Goal: Information Seeking & Learning: Find specific page/section

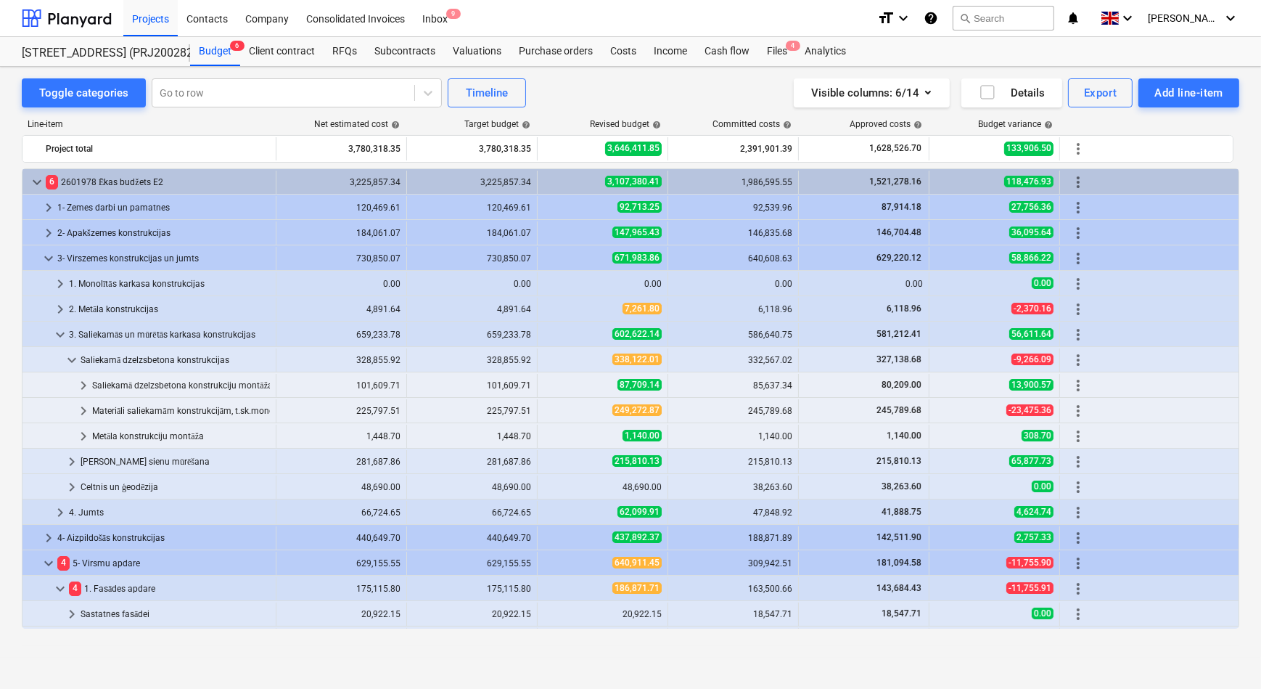
scroll to position [277, 0]
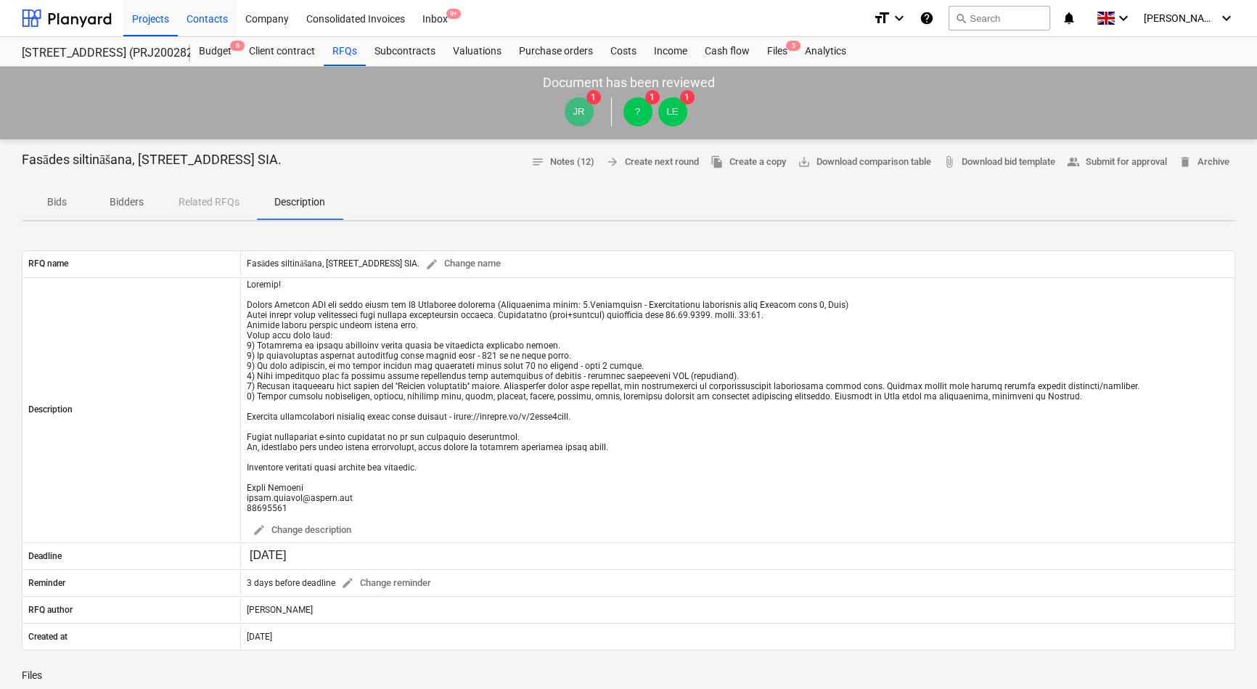
click at [217, 21] on div "Contacts" at bounding box center [207, 17] width 59 height 37
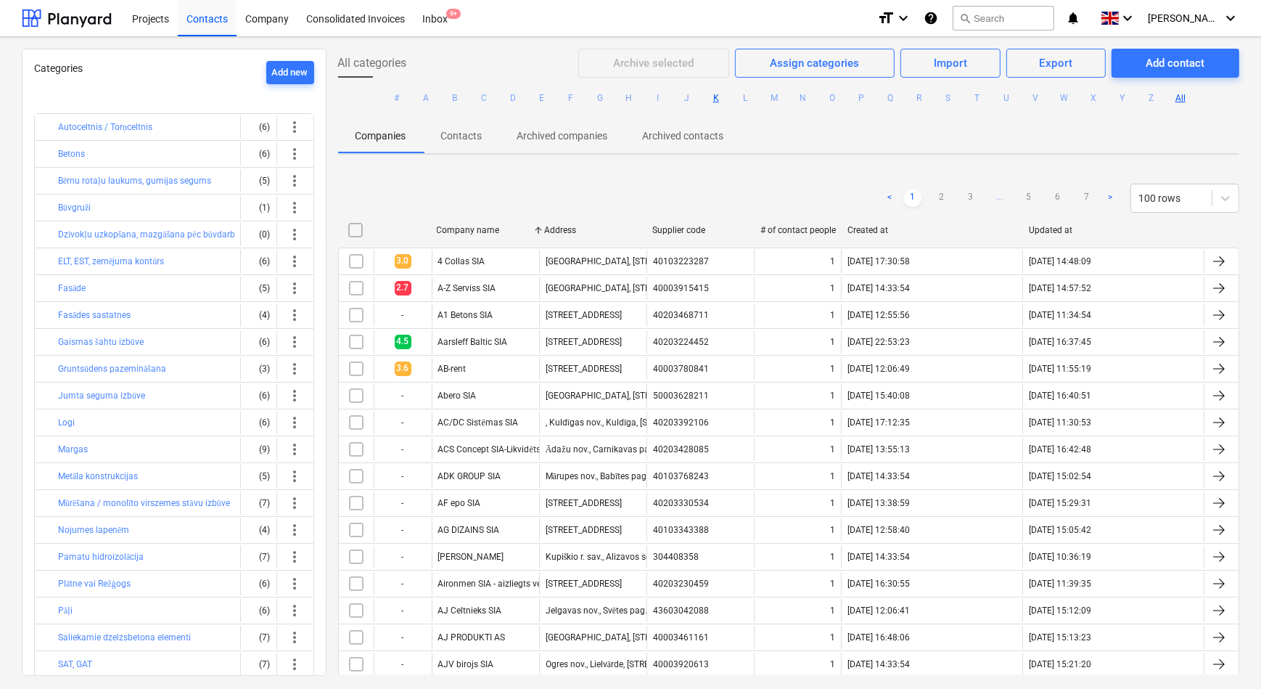
click at [711, 99] on button "K" at bounding box center [716, 97] width 17 height 17
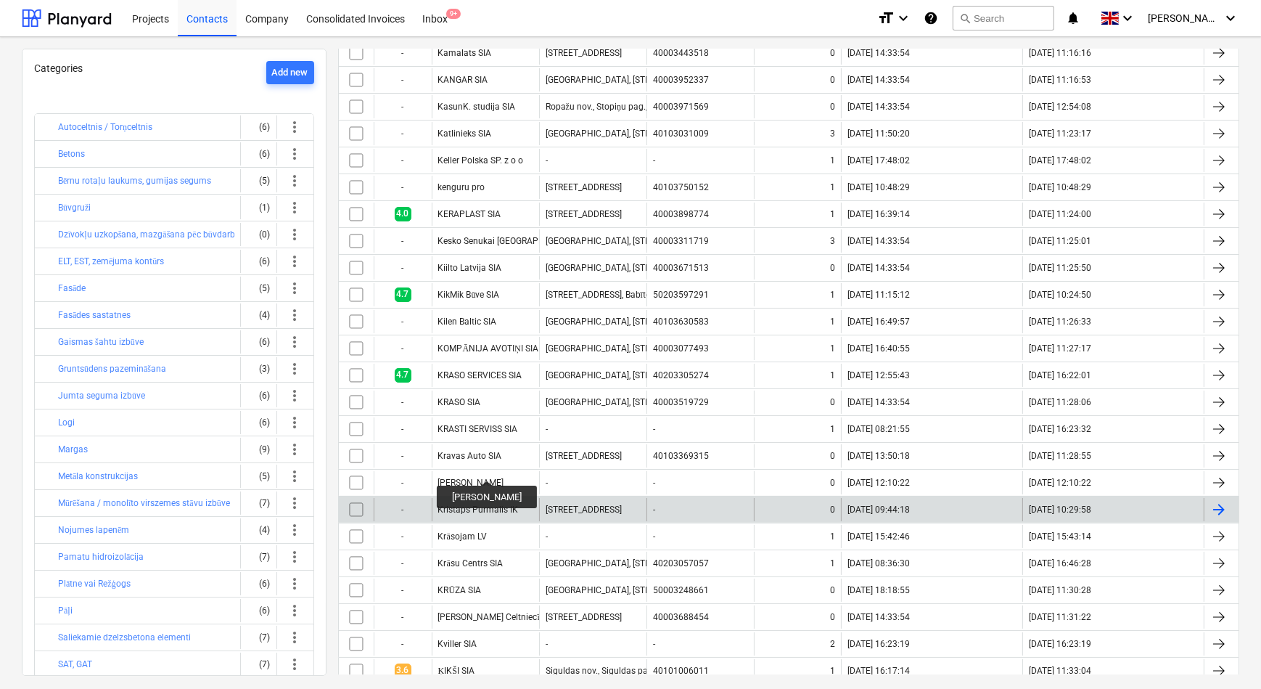
scroll to position [284, 0]
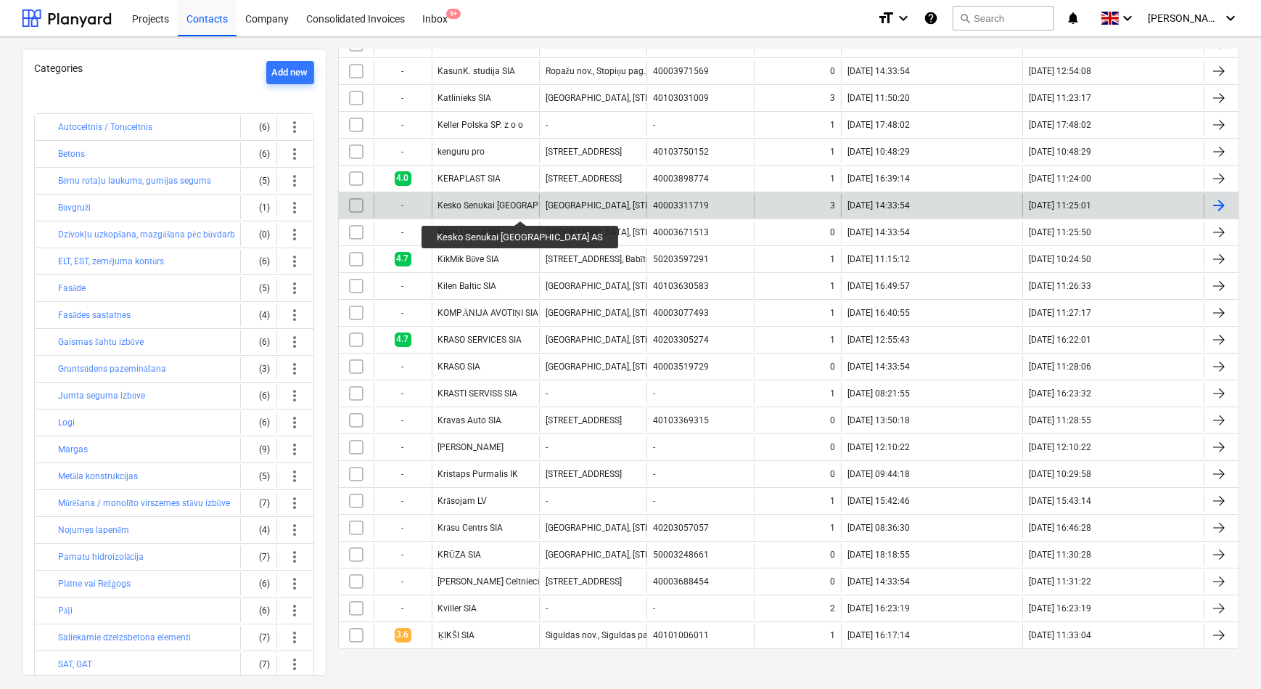
click at [488, 208] on div "Kesko Senukai Latvia AS" at bounding box center [516, 205] width 156 height 10
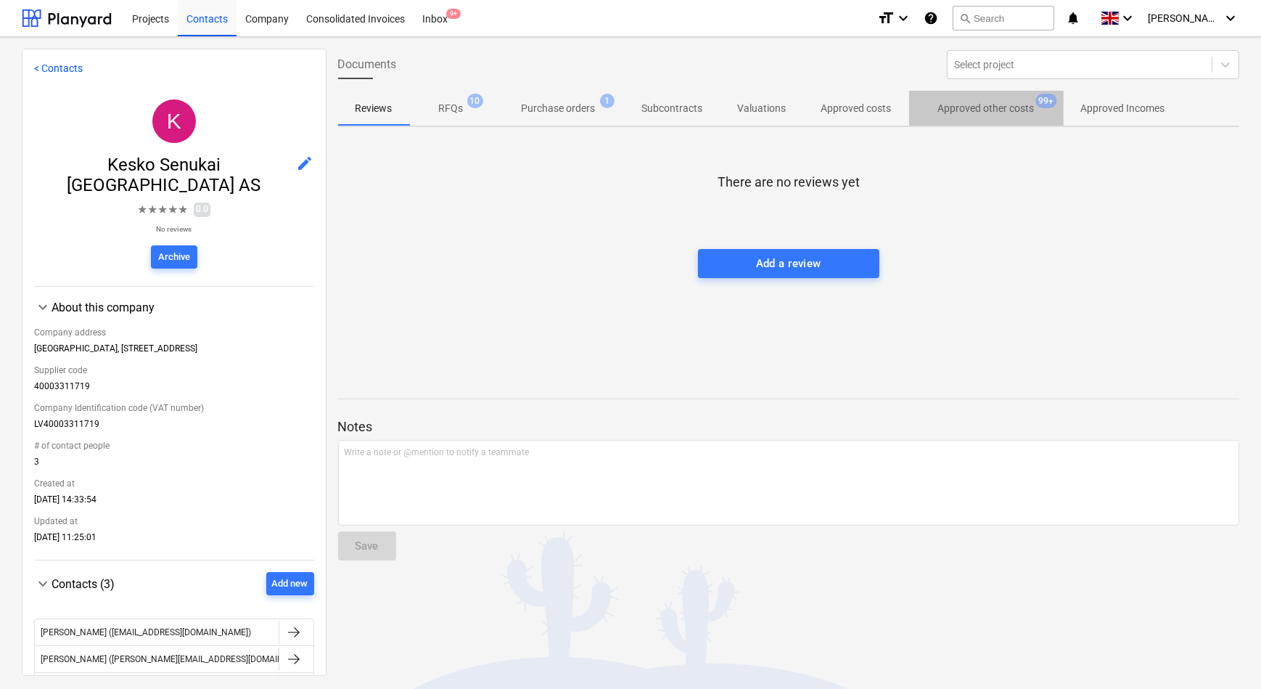
click at [1000, 104] on p "Approved other costs" at bounding box center [986, 108] width 97 height 15
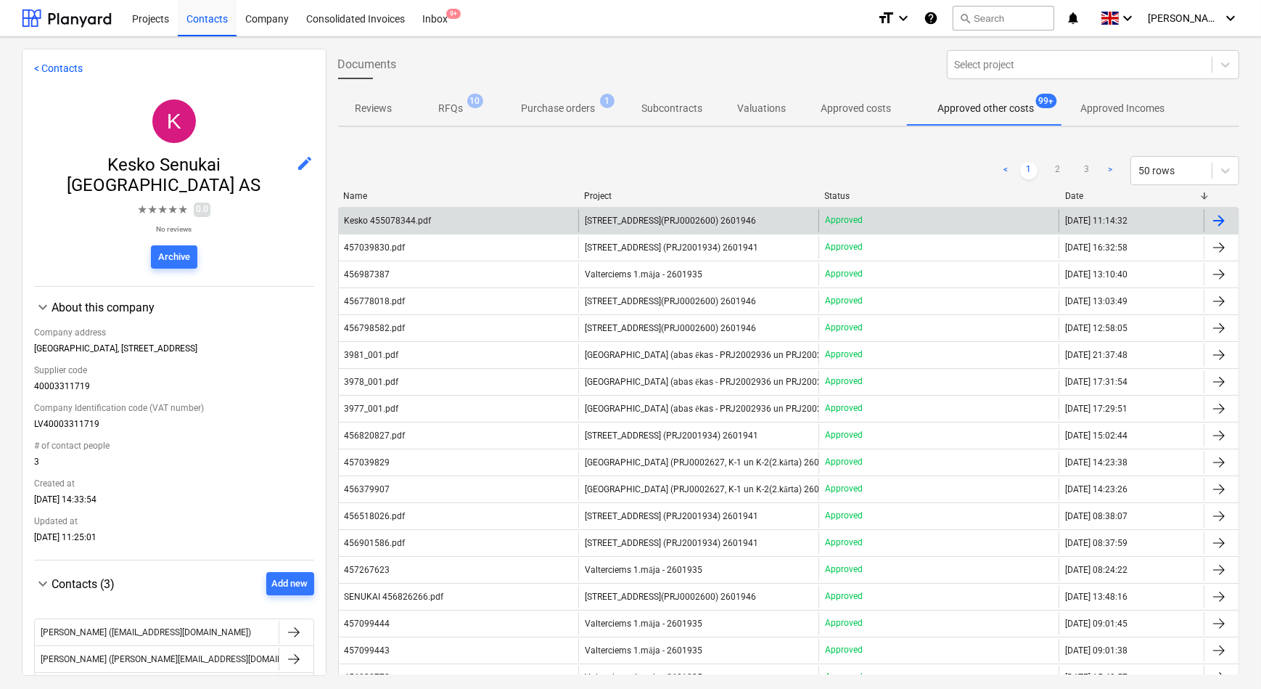
click at [435, 214] on div "Kesko 455078344.pdf" at bounding box center [459, 220] width 240 height 23
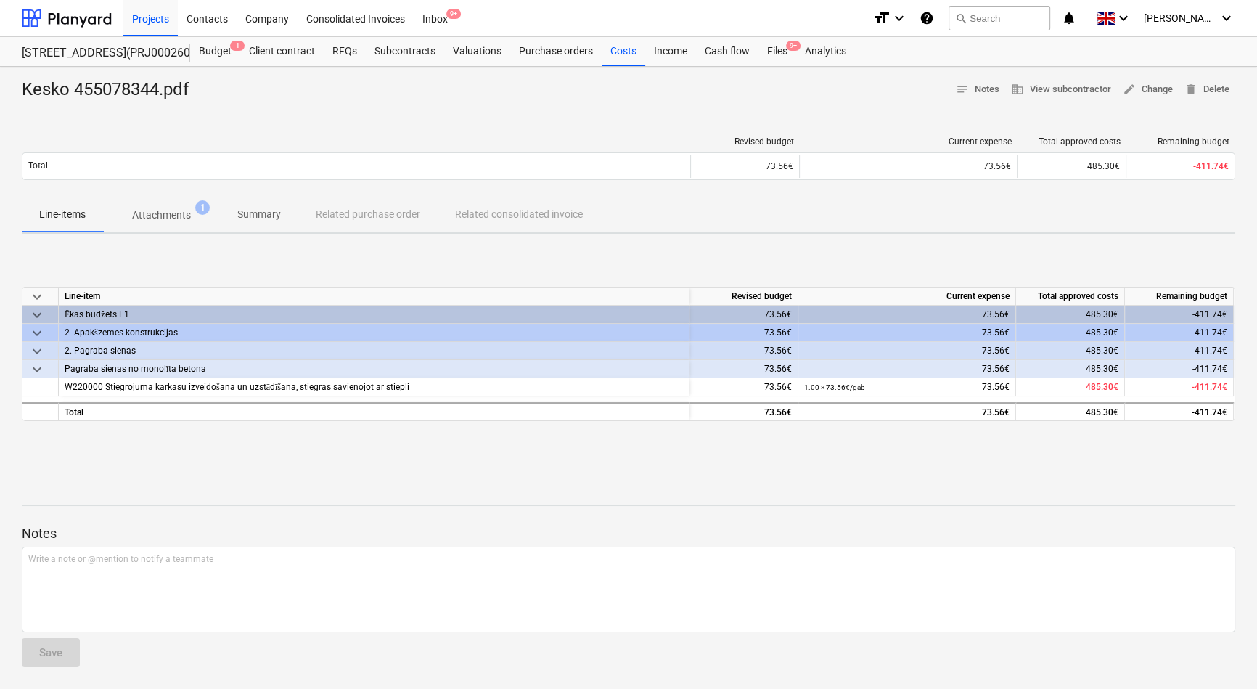
click at [158, 216] on p "Attachments" at bounding box center [161, 215] width 59 height 15
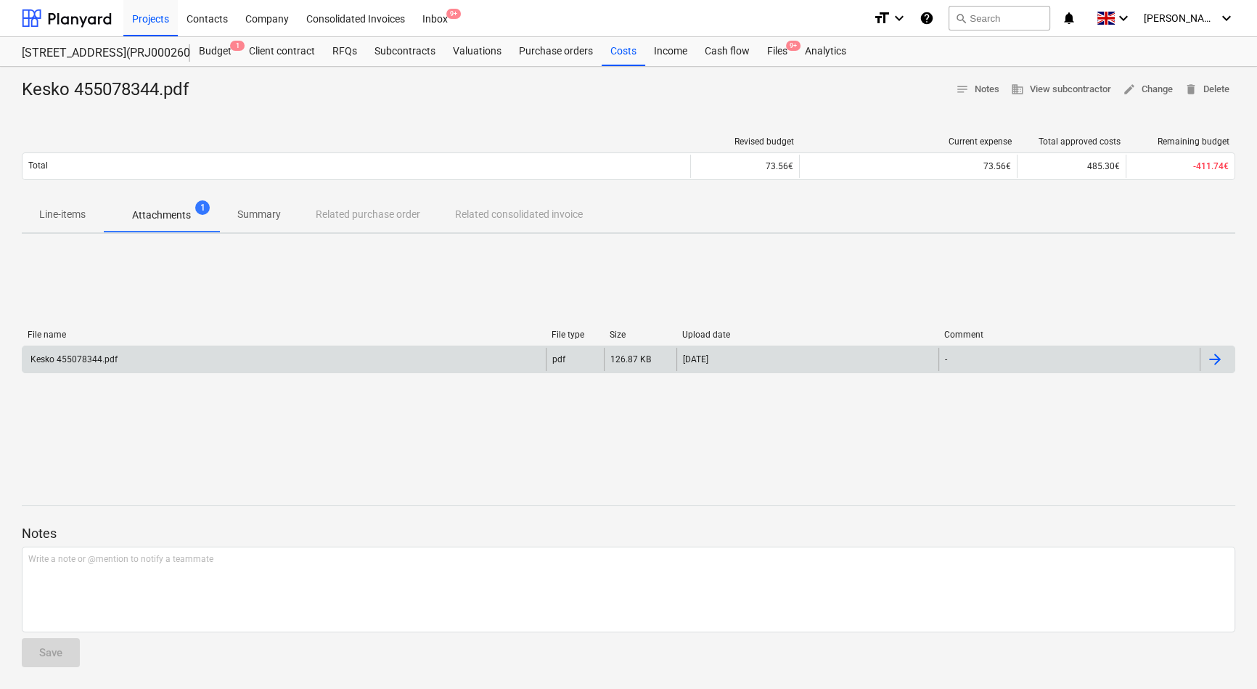
click at [162, 362] on div "Kesko 455078344.pdf" at bounding box center [283, 359] width 523 height 23
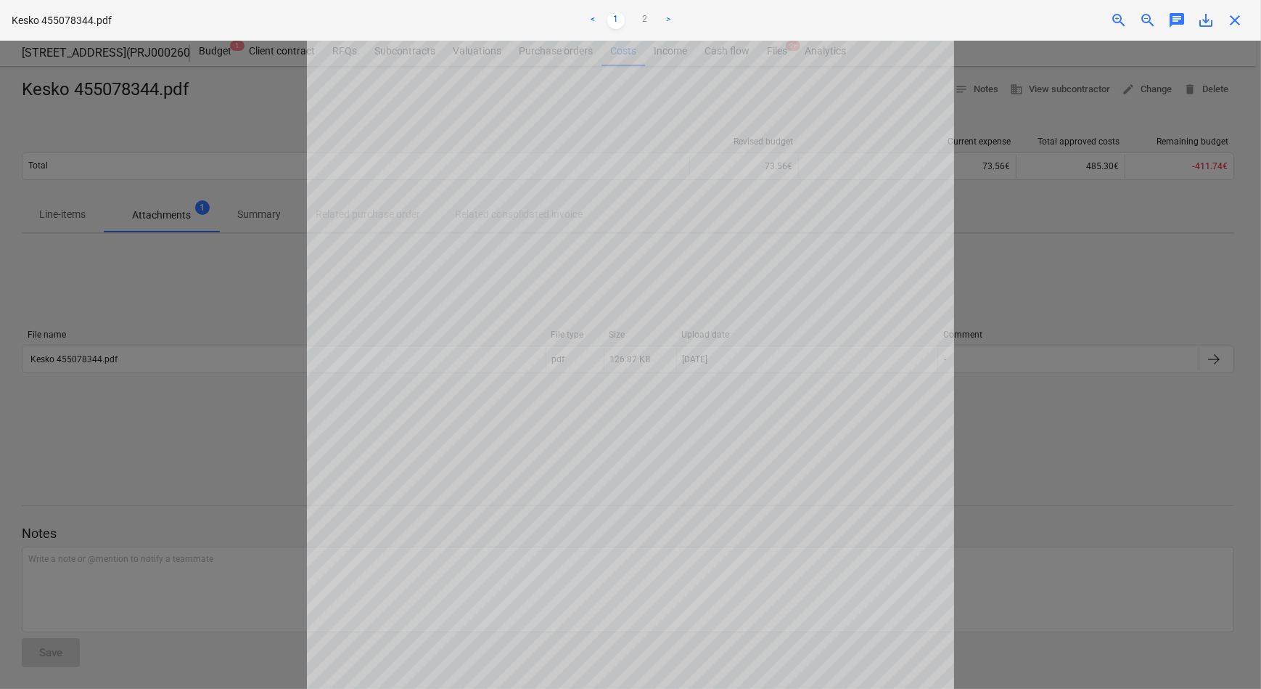
click at [234, 426] on div at bounding box center [630, 365] width 1261 height 648
click at [1237, 21] on span "close" at bounding box center [1235, 20] width 17 height 17
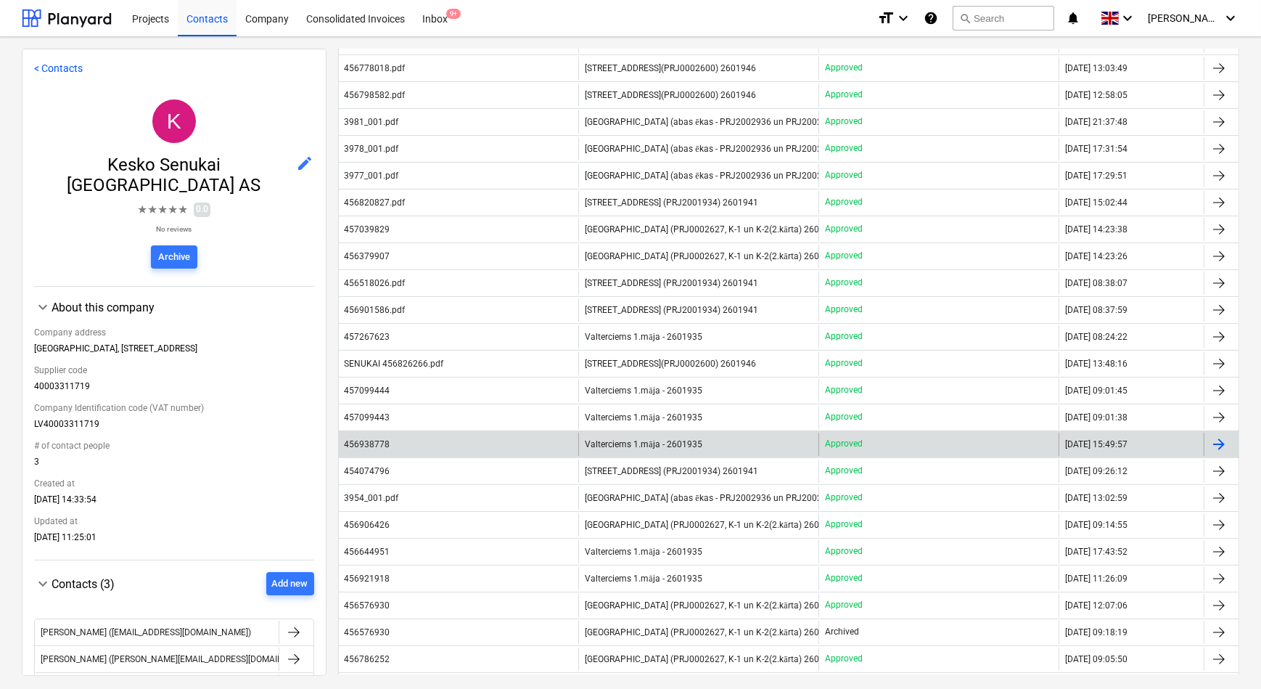
scroll to position [263, 0]
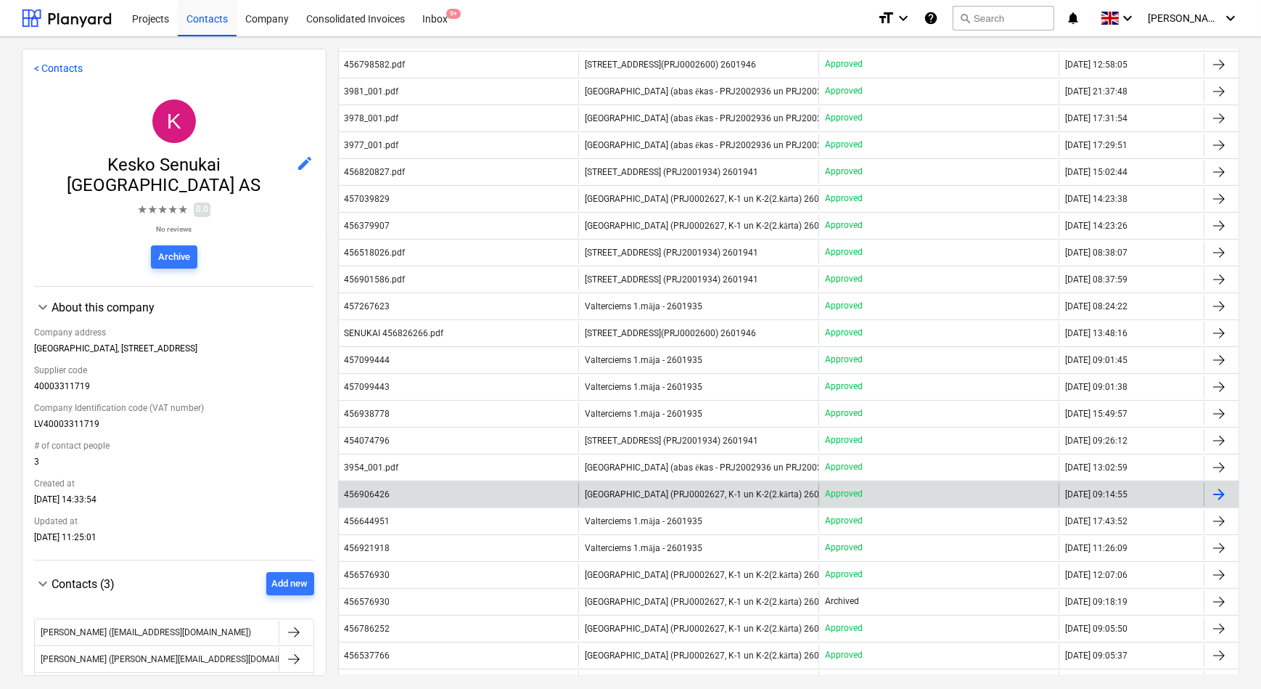
click at [613, 494] on span "Tumes iela (PRJ0002627, K-1 un K-2(2.kārta) 2601960" at bounding box center [712, 494] width 254 height 11
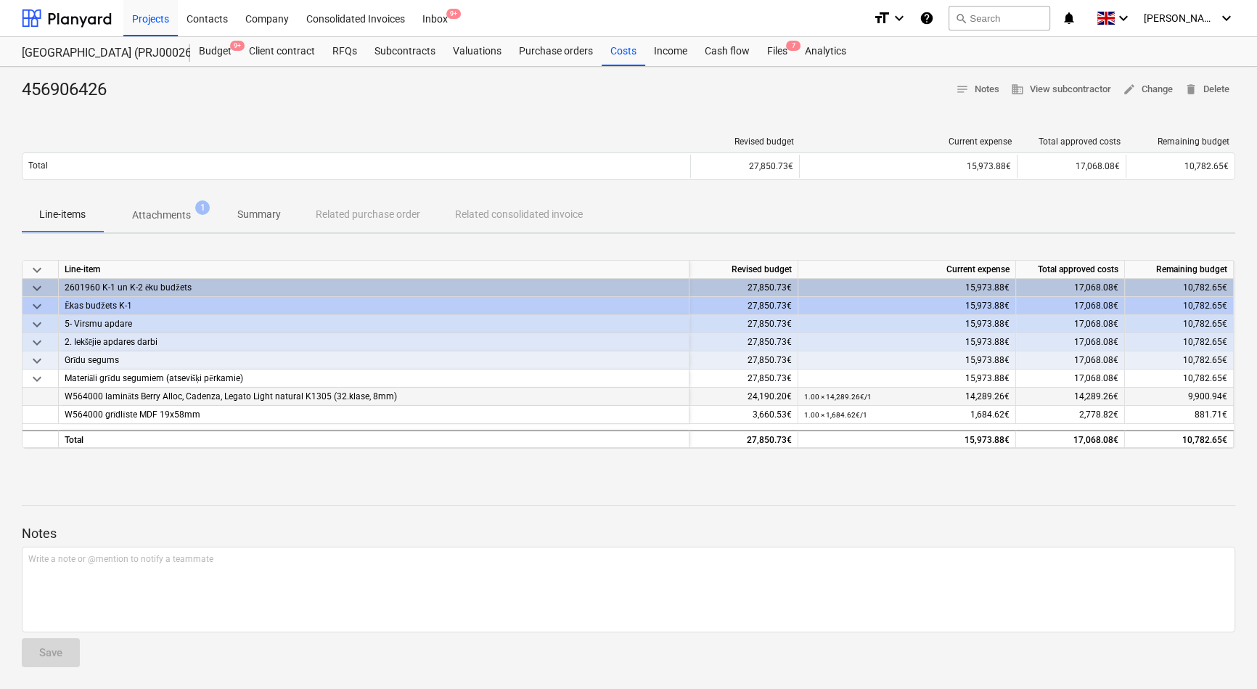
click at [150, 396] on span "W564000 lamināts Berry Alloc, Cadenza, Legato Light natural K1305 (32.klase, 8m…" at bounding box center [231, 396] width 332 height 10
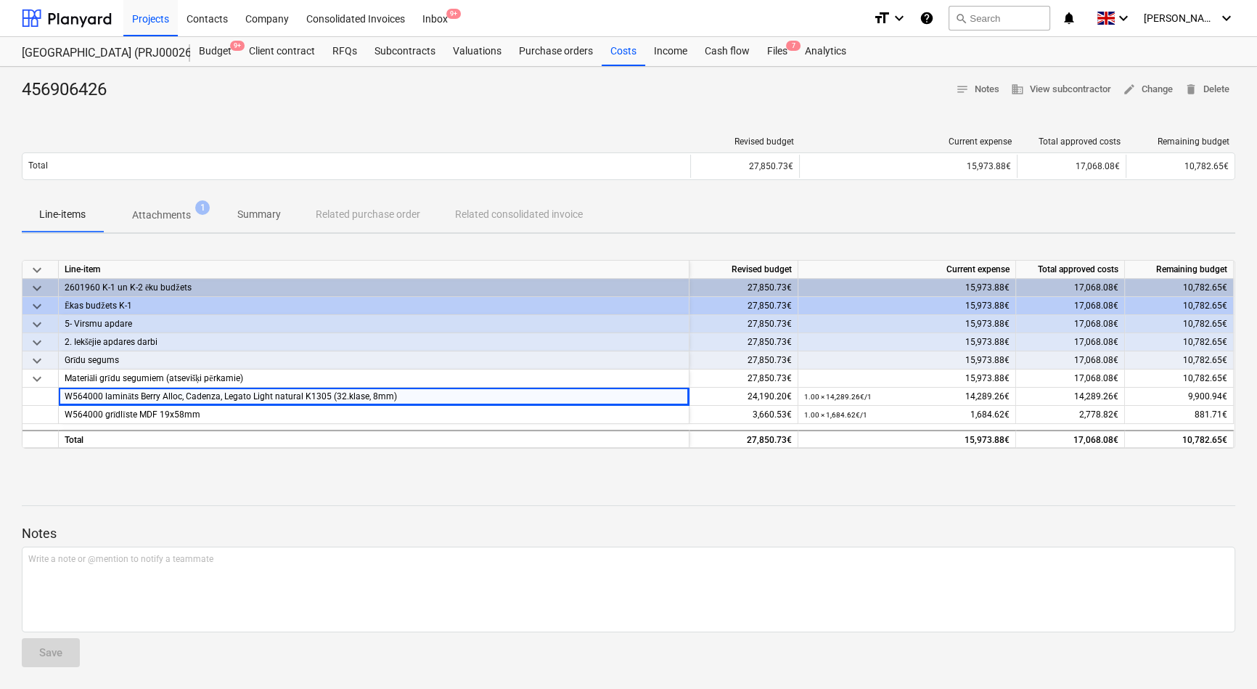
click at [162, 216] on p "Attachments" at bounding box center [161, 215] width 59 height 15
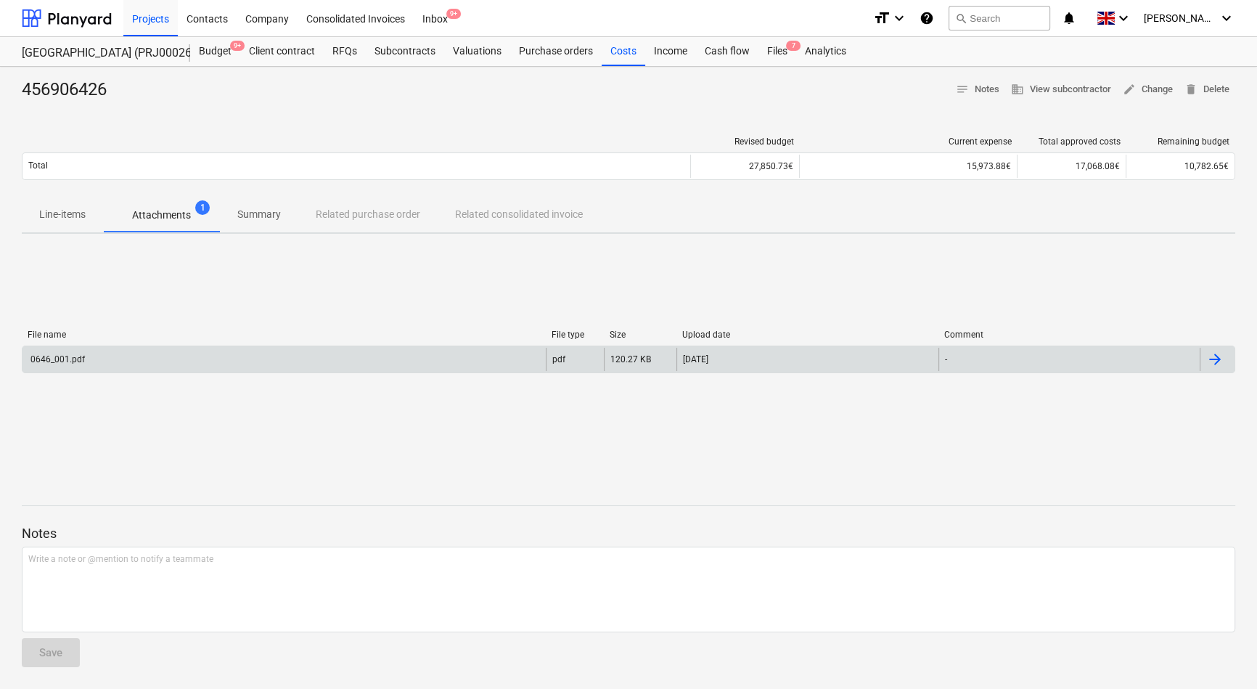
click at [126, 354] on div "0646_001.pdf" at bounding box center [283, 359] width 523 height 23
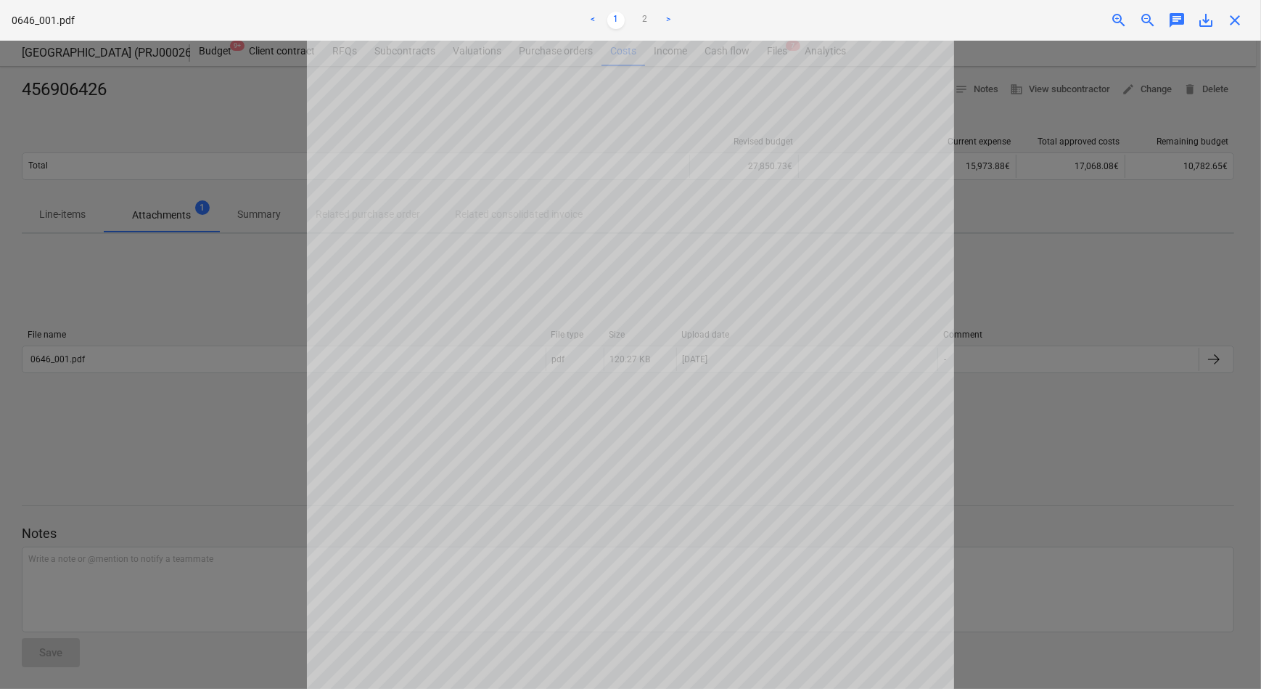
scroll to position [270, 0]
click at [269, 429] on div at bounding box center [630, 365] width 1261 height 648
click at [1229, 18] on span "close" at bounding box center [1235, 20] width 17 height 17
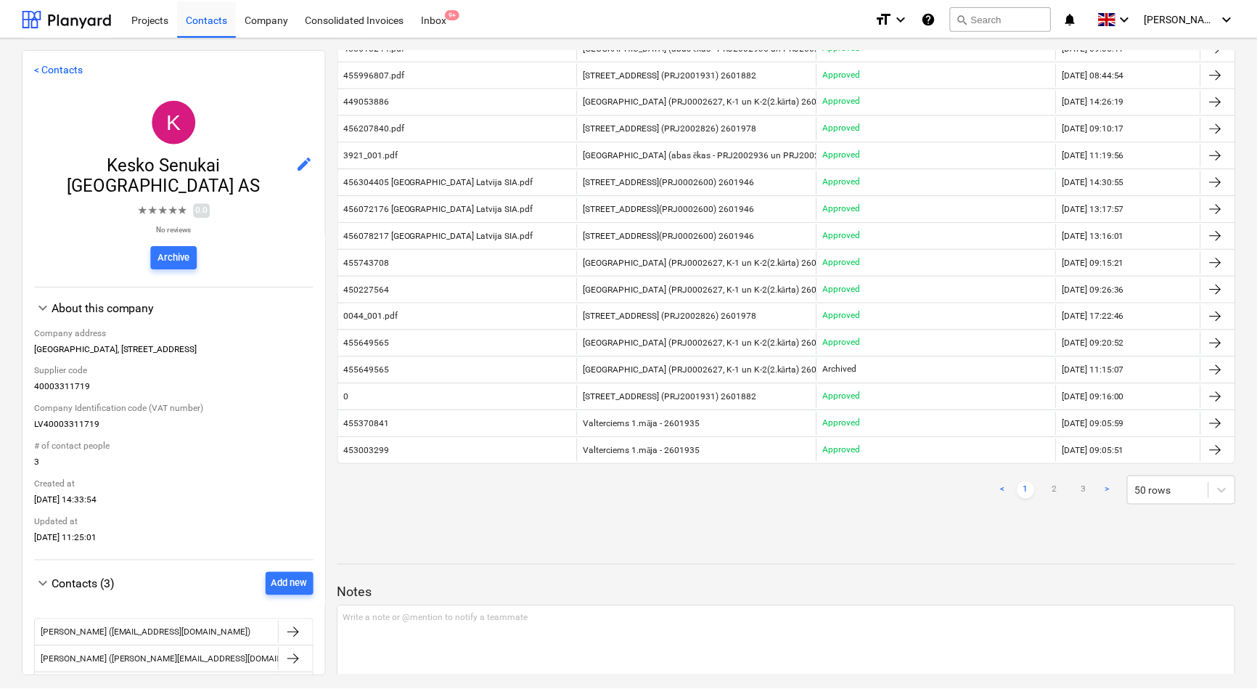
scroll to position [1145, 0]
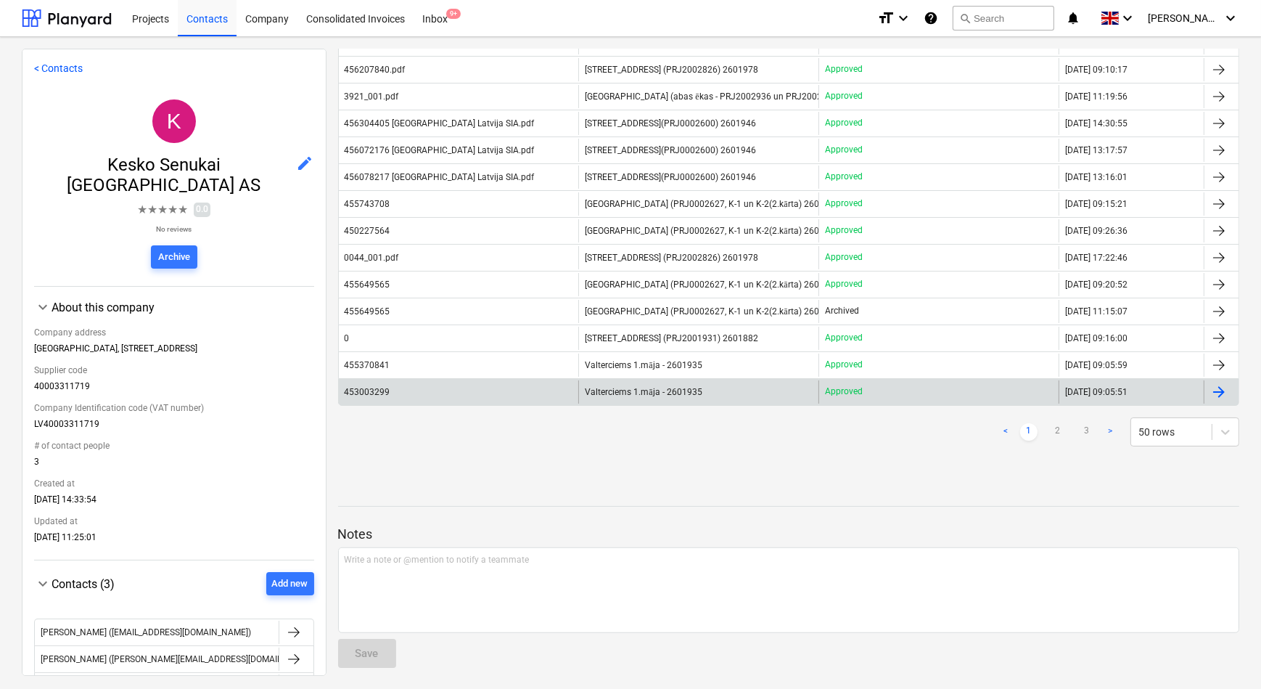
click at [631, 387] on span "Valterciems 1.māja - 2601935" at bounding box center [643, 392] width 117 height 11
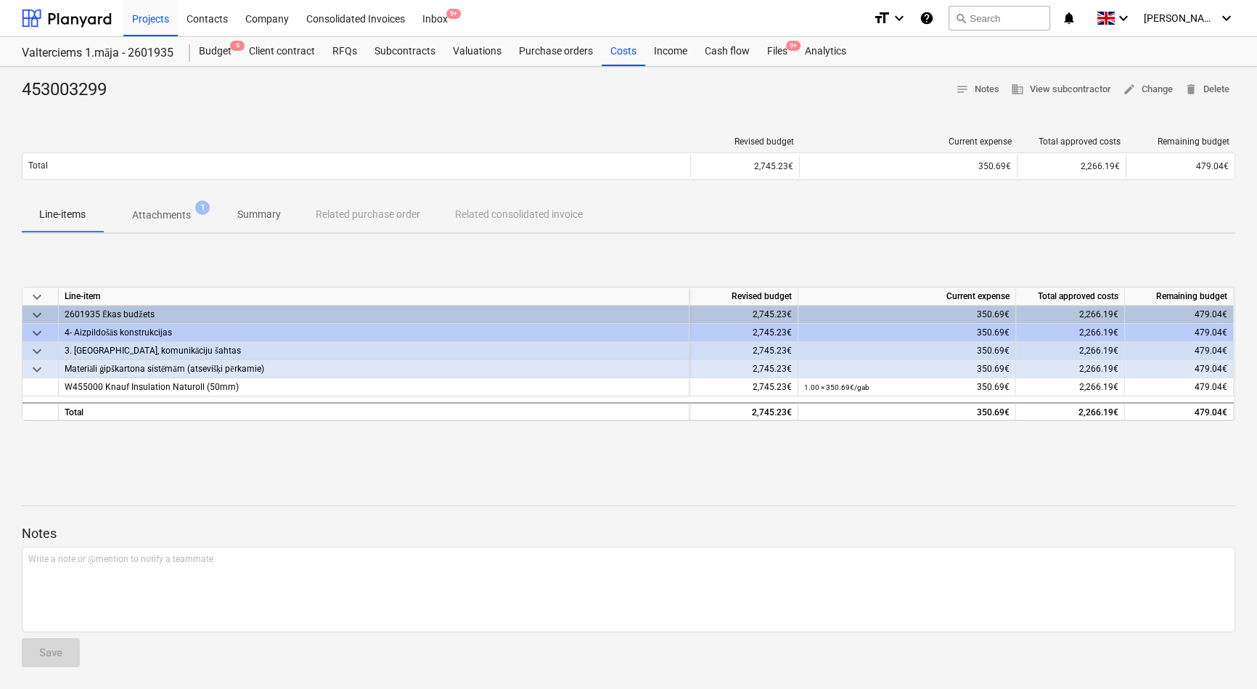
click at [163, 213] on p "Attachments" at bounding box center [161, 215] width 59 height 15
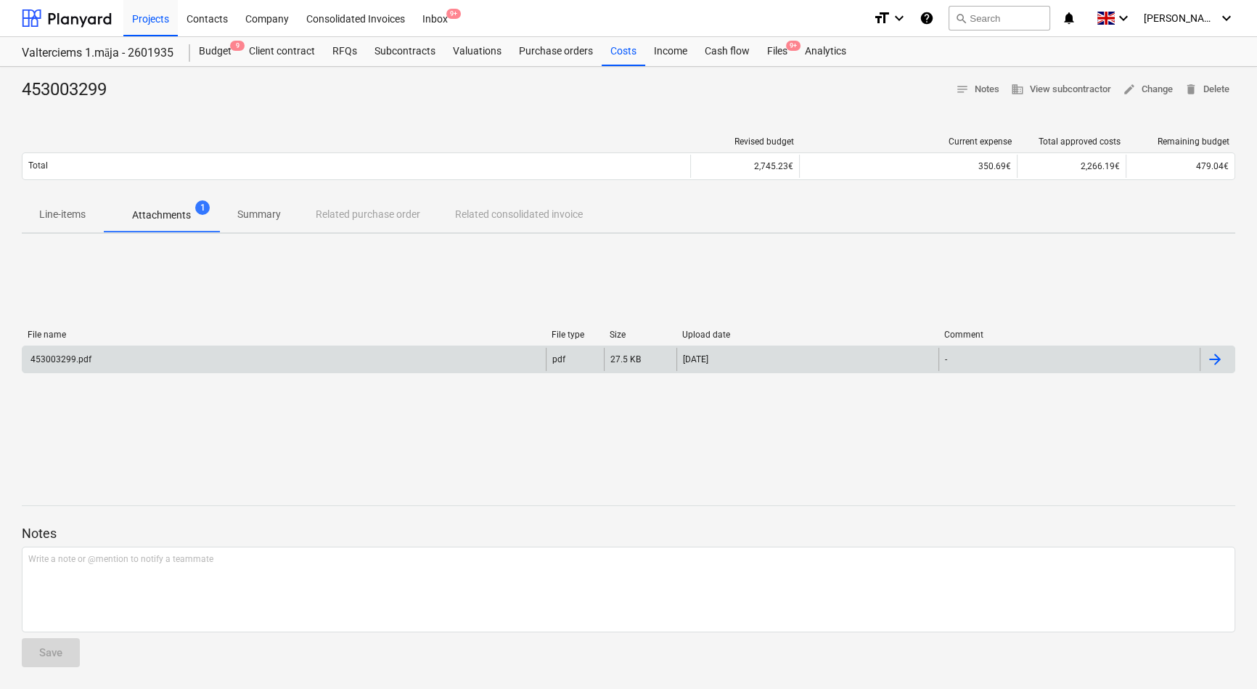
click at [98, 355] on div "453003299.pdf" at bounding box center [283, 359] width 523 height 23
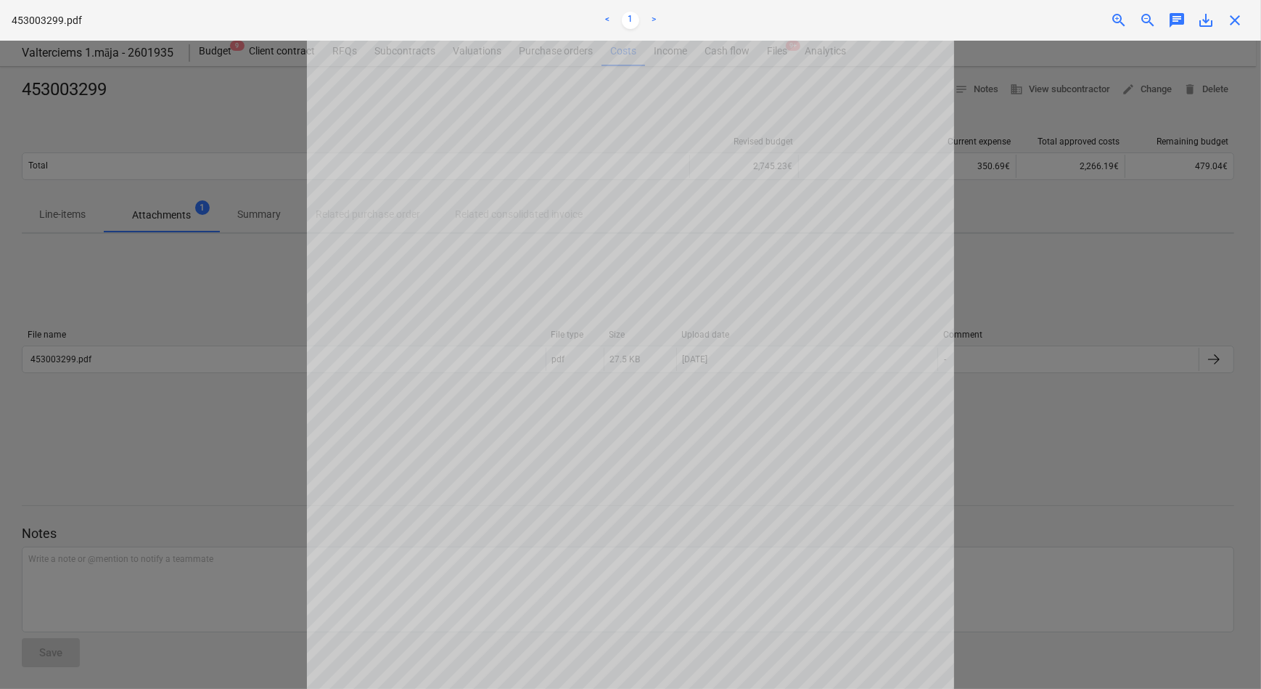
click at [255, 386] on div at bounding box center [630, 365] width 1261 height 648
click at [1237, 15] on span "close" at bounding box center [1235, 20] width 17 height 17
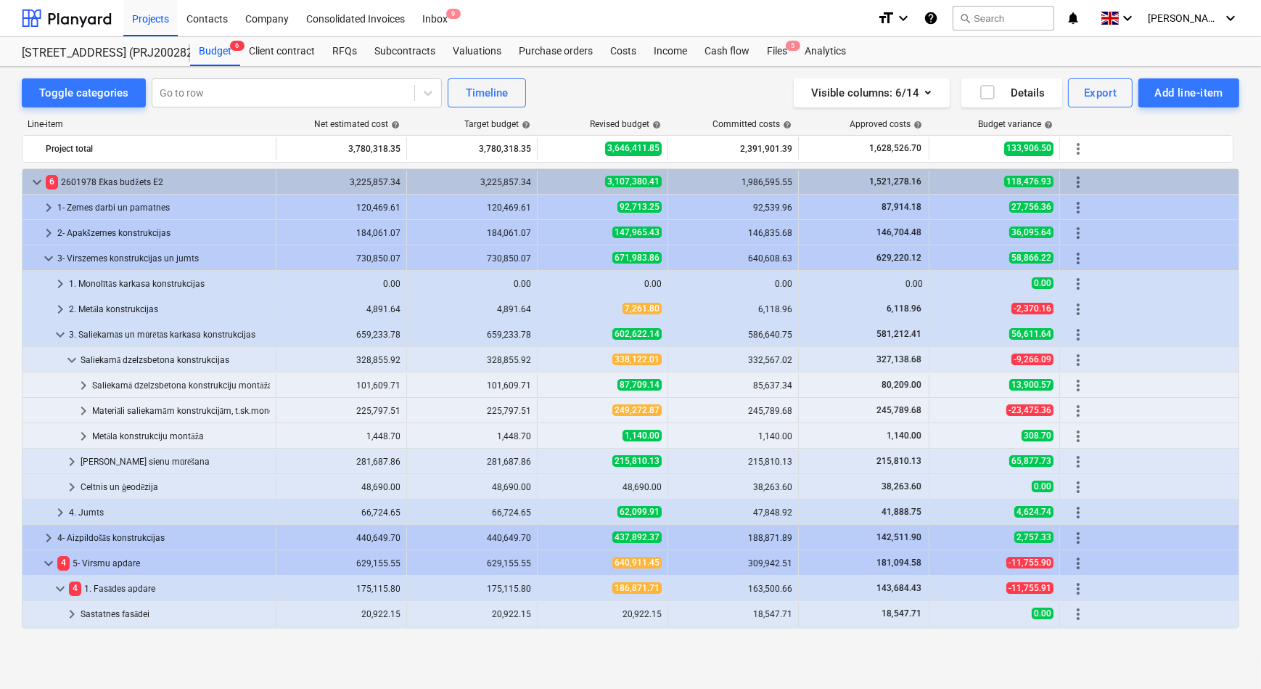
scroll to position [277, 0]
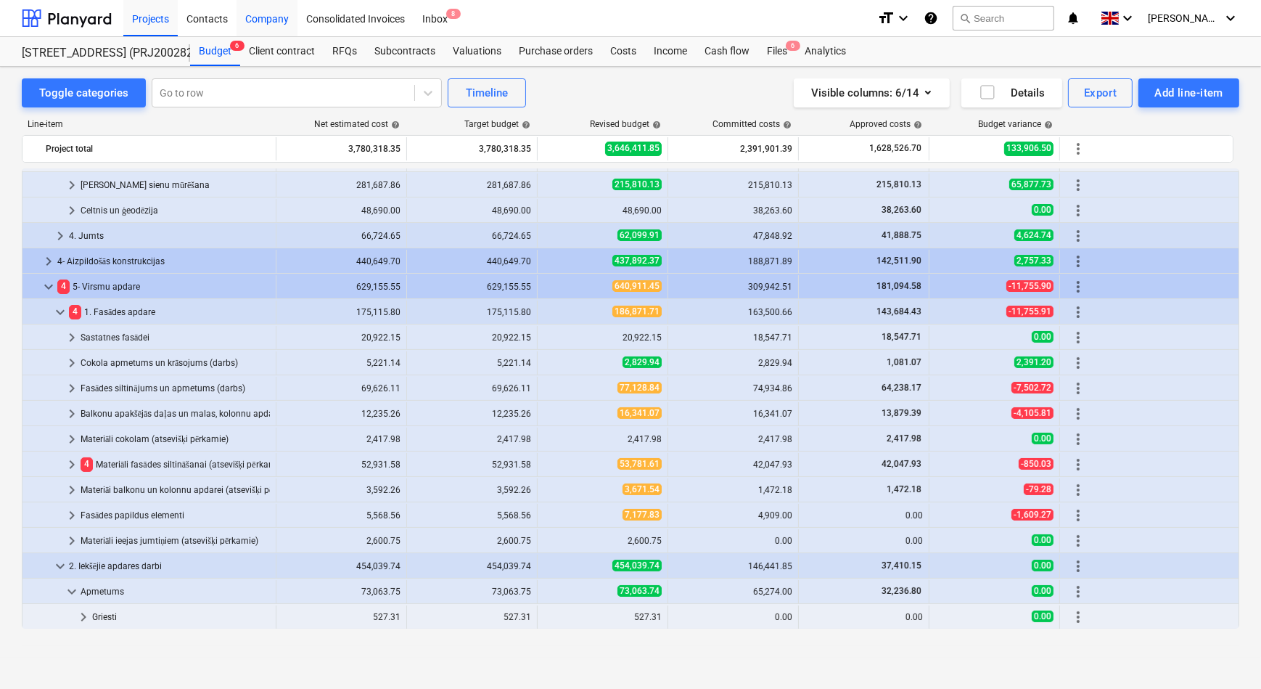
click at [267, 21] on div "Company" at bounding box center [267, 17] width 61 height 37
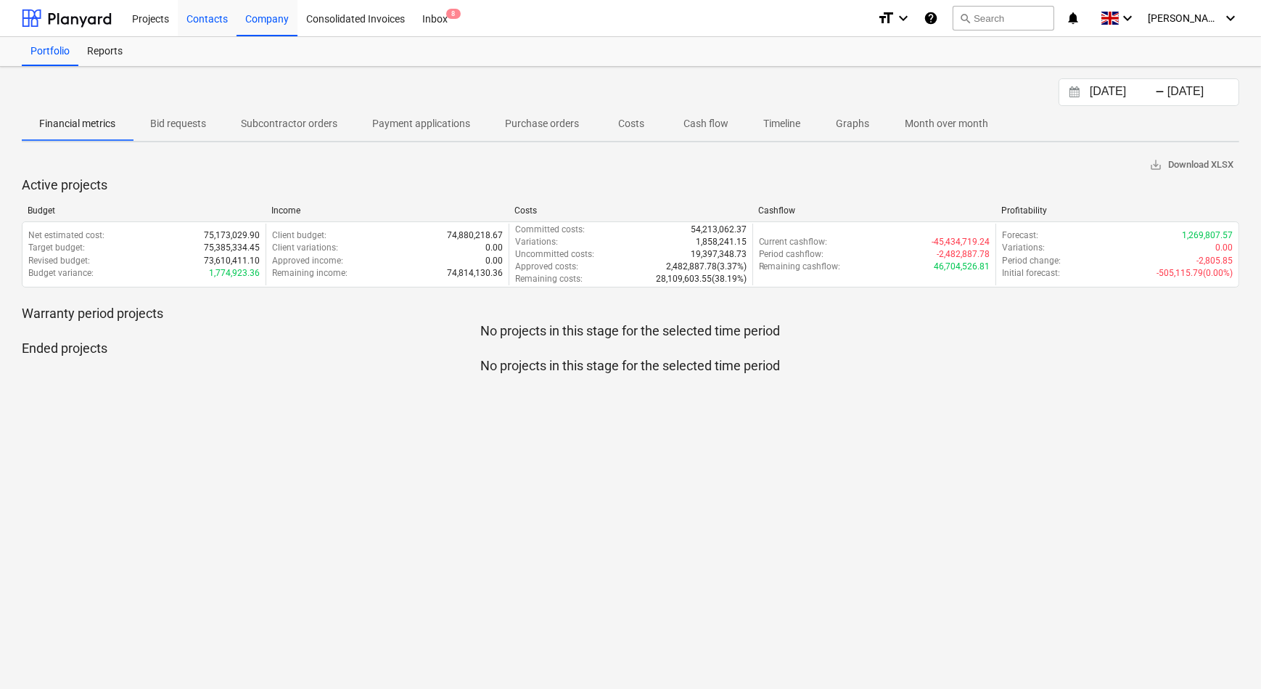
click at [214, 22] on div "Contacts" at bounding box center [207, 17] width 59 height 37
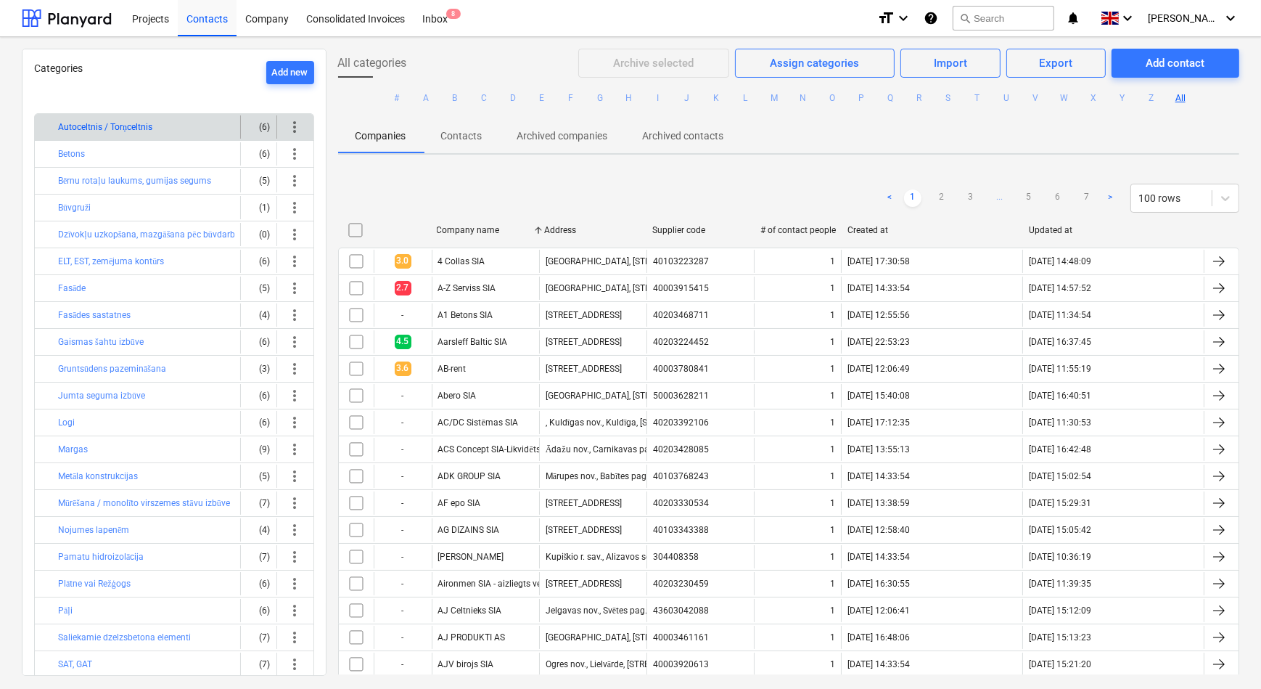
click at [123, 131] on button "Autoceltnis / Torņceltnis" at bounding box center [105, 126] width 94 height 17
